Goal: Task Accomplishment & Management: Use online tool/utility

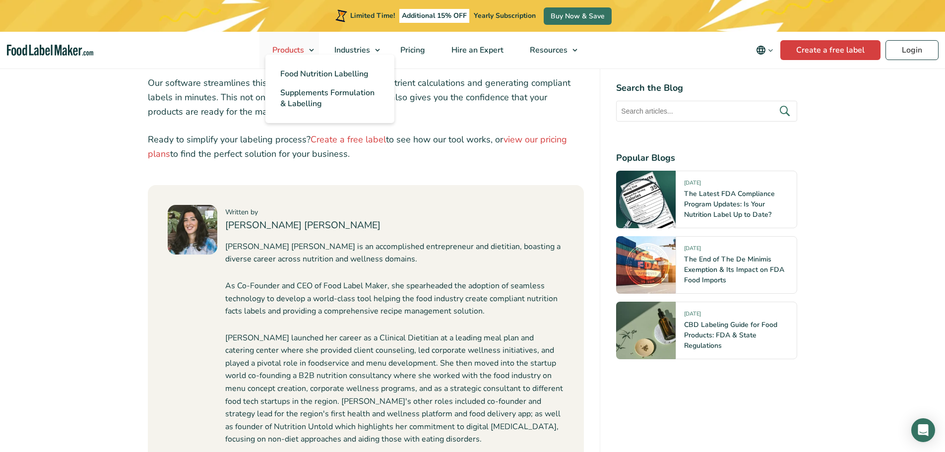
scroll to position [4969, 0]
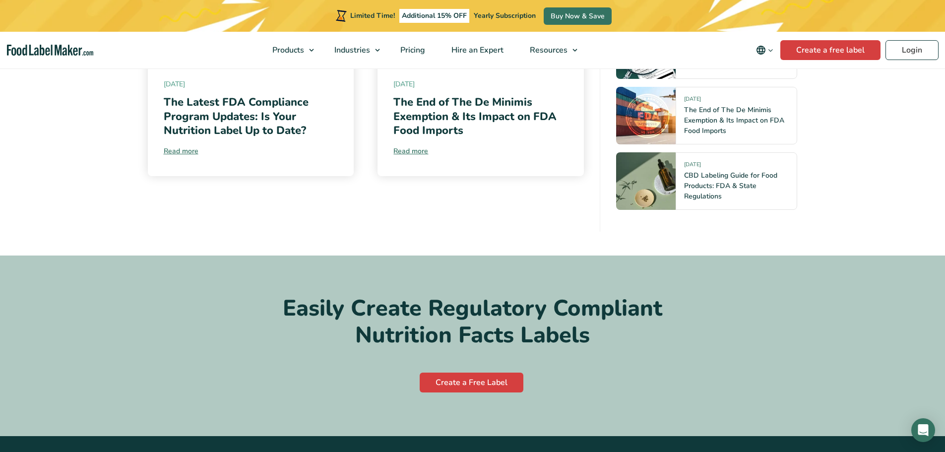
scroll to position [3871, 0]
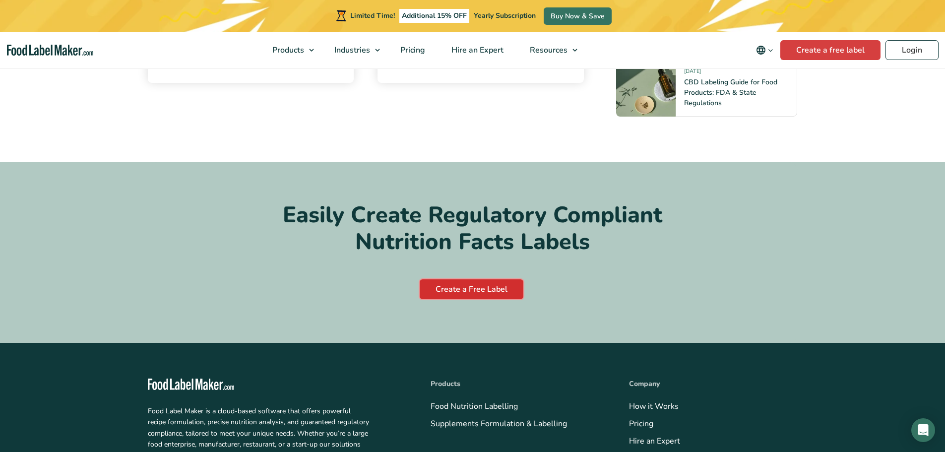
click at [474, 279] on link "Create a Free Label" at bounding box center [472, 289] width 104 height 20
